Goal: Task Accomplishment & Management: Manage account settings

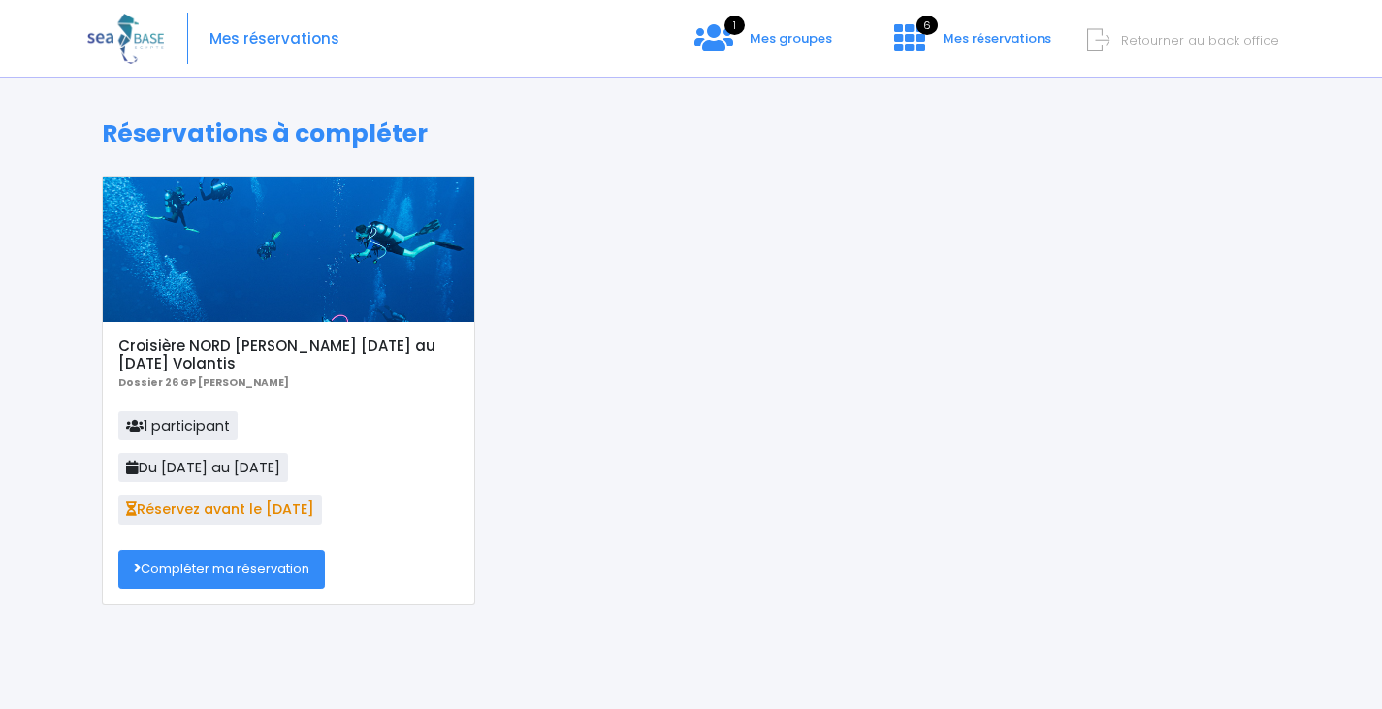
click at [251, 575] on link "Compléter ma réservation" at bounding box center [221, 569] width 207 height 39
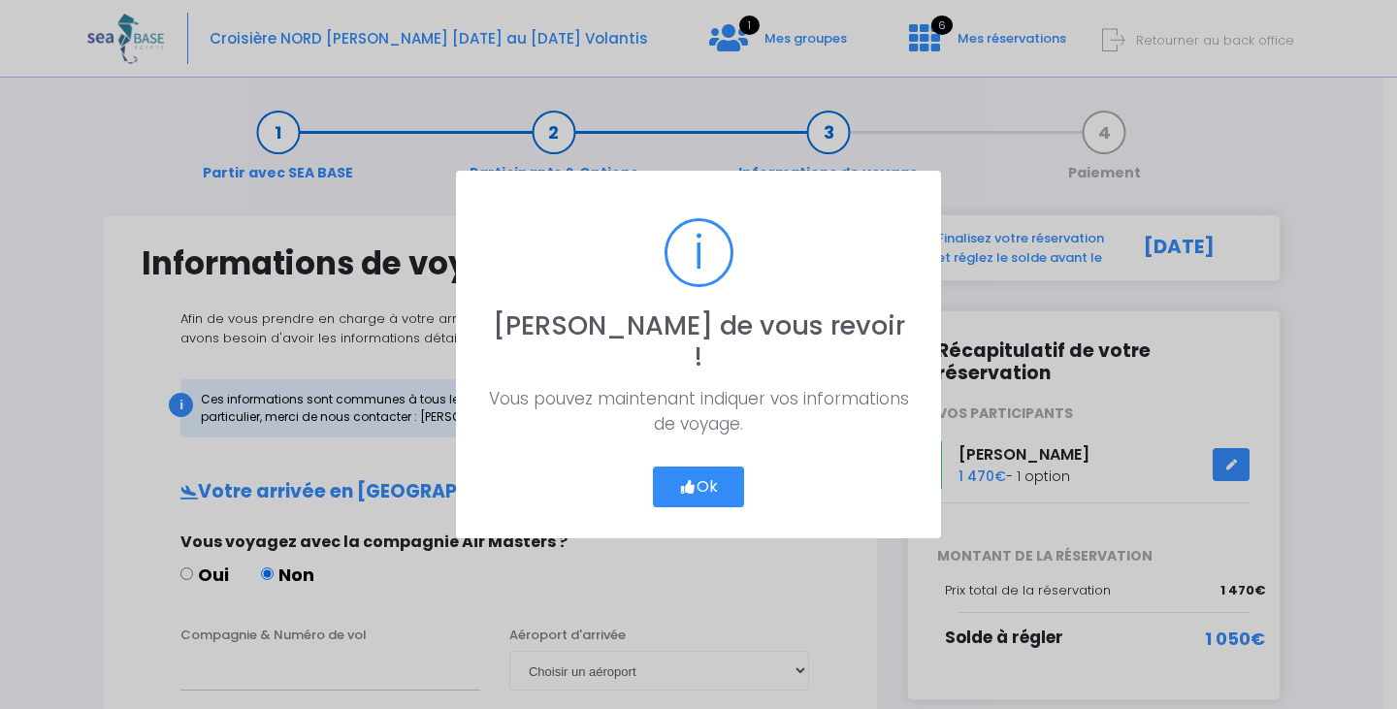
click at [703, 482] on button "Ok" at bounding box center [698, 487] width 91 height 41
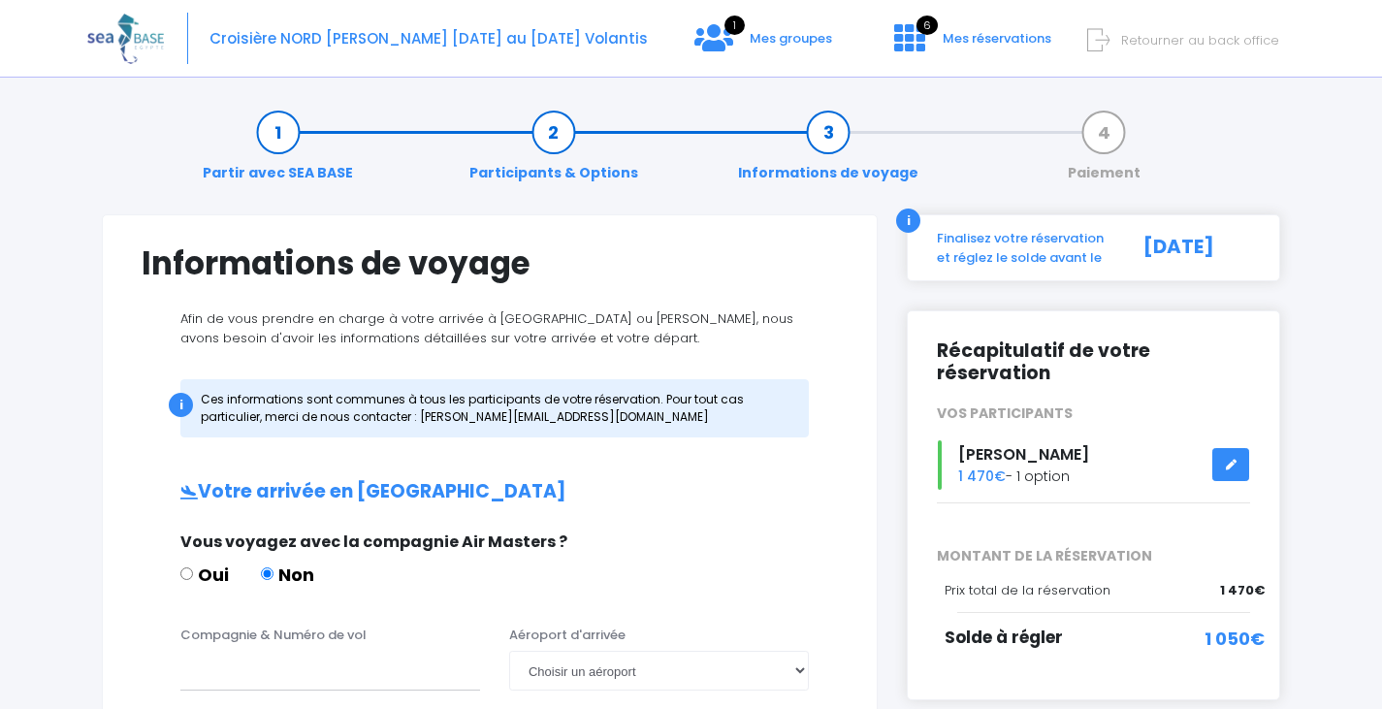
click at [1190, 37] on span "Retourner au back office" at bounding box center [1200, 40] width 158 height 18
